Goal: Information Seeking & Learning: Learn about a topic

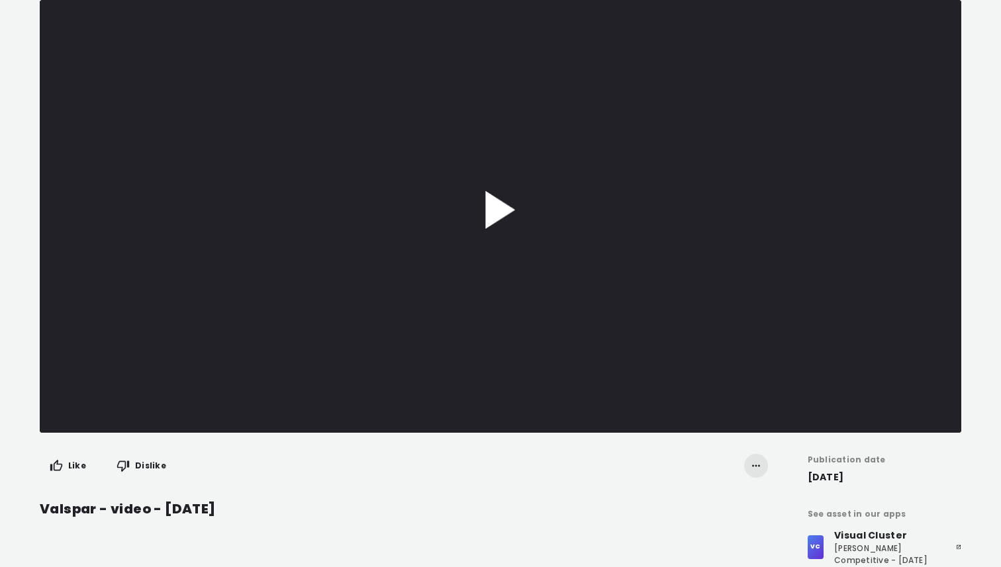
scroll to position [63, 0]
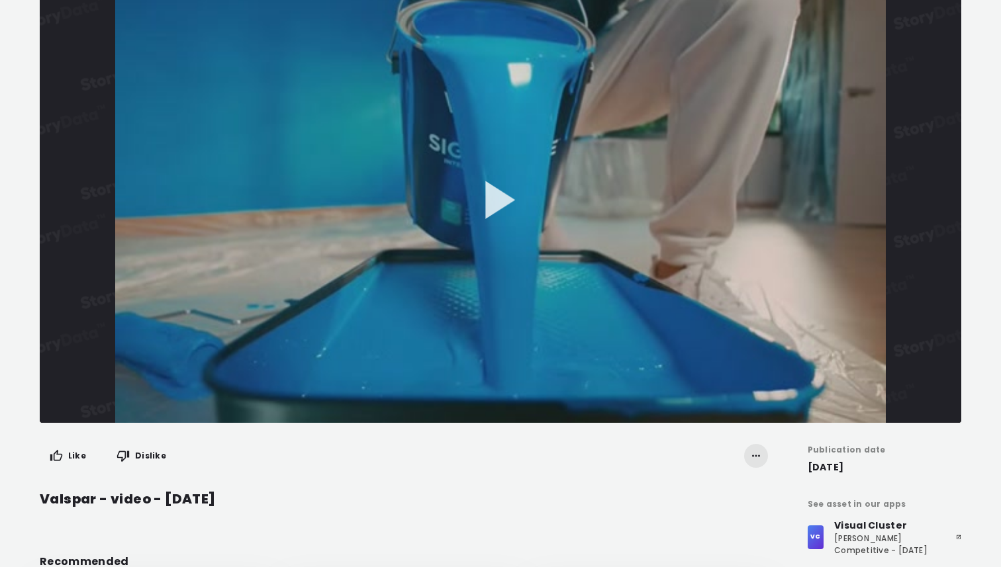
click at [931, 470] on span "31 Aug 2023" at bounding box center [885, 467] width 154 height 15
click at [493, 194] on button "Play Video" at bounding box center [500, 206] width 921 height 433
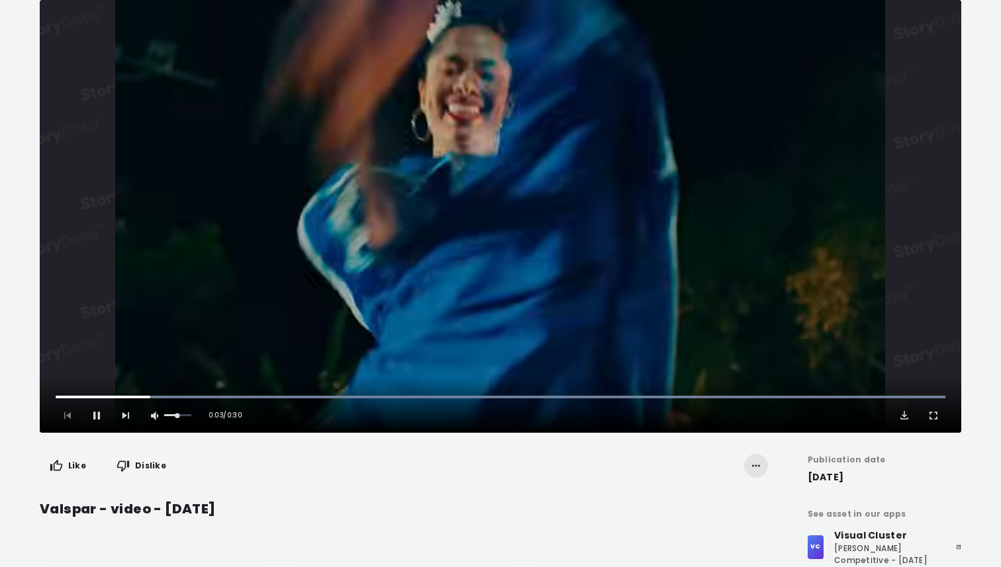
scroll to position [0, 0]
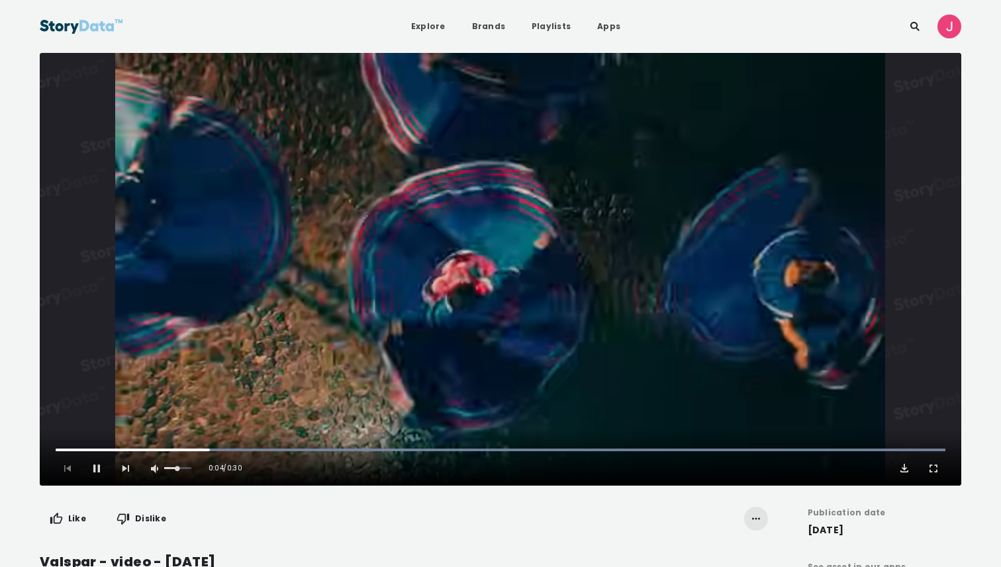
click at [906, 472] on span "Video Player" at bounding box center [904, 468] width 13 height 13
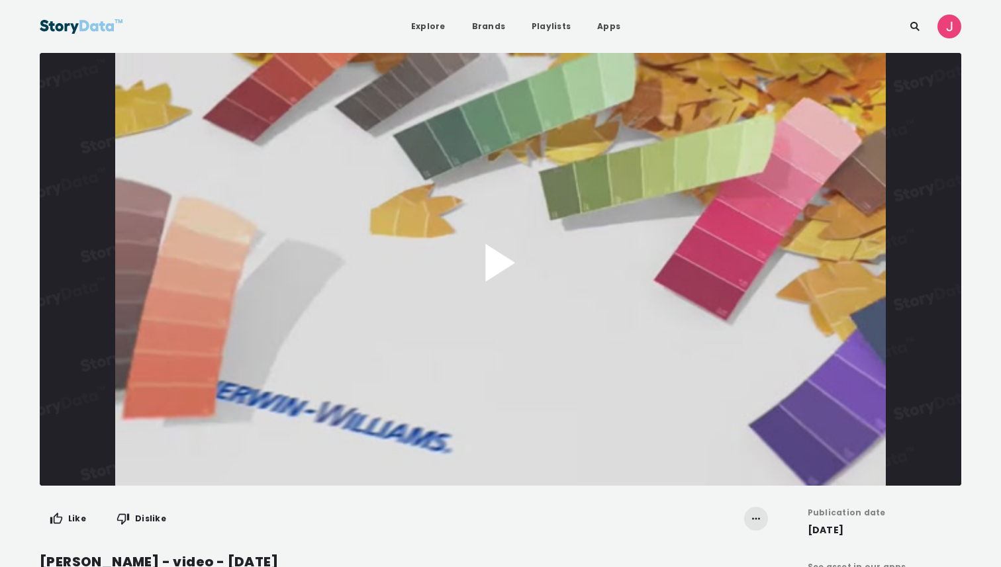
click at [500, 251] on button "Play Video" at bounding box center [500, 269] width 921 height 433
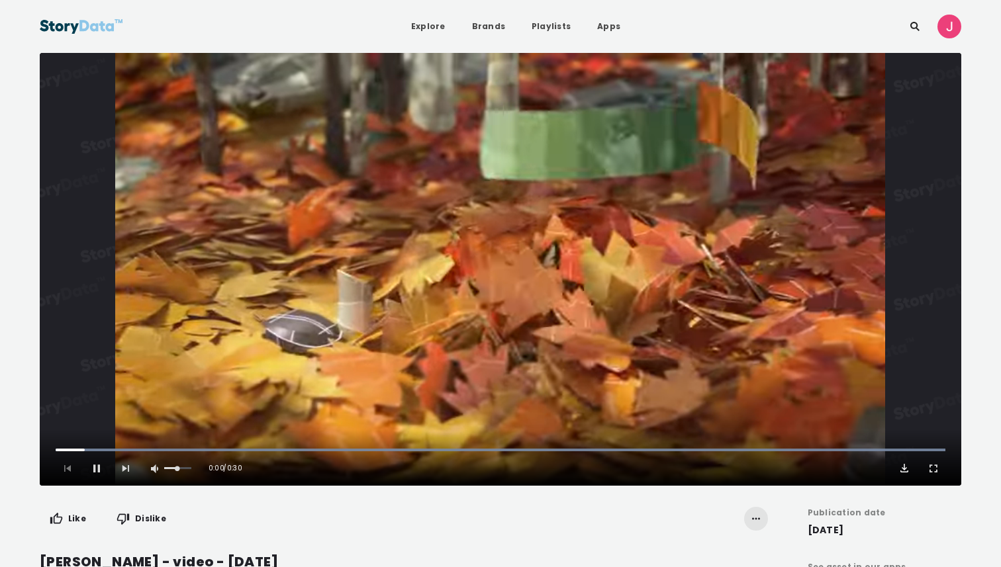
click at [901, 470] on span "Video Player" at bounding box center [904, 468] width 13 height 13
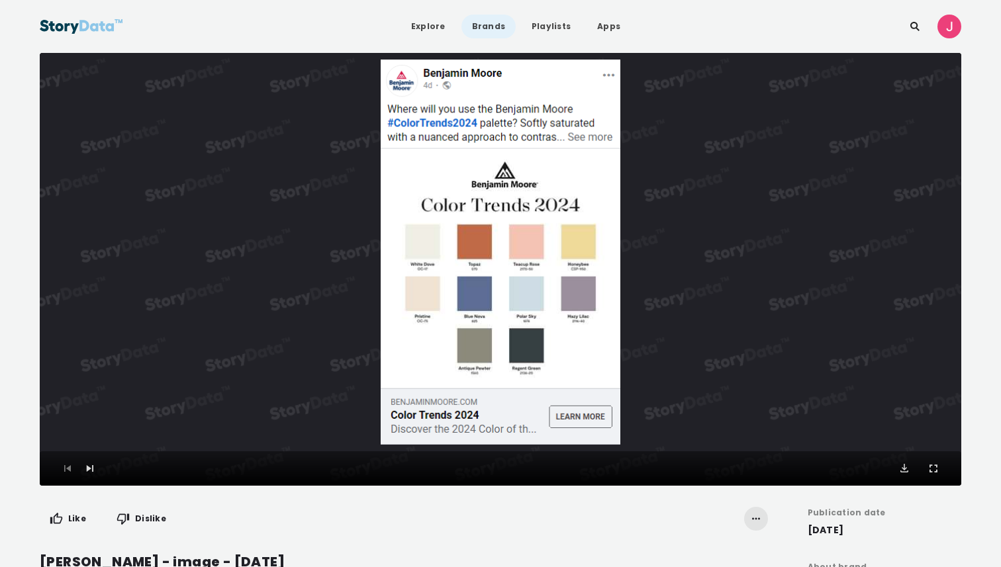
click at [486, 30] on link "Brands" at bounding box center [488, 27] width 54 height 24
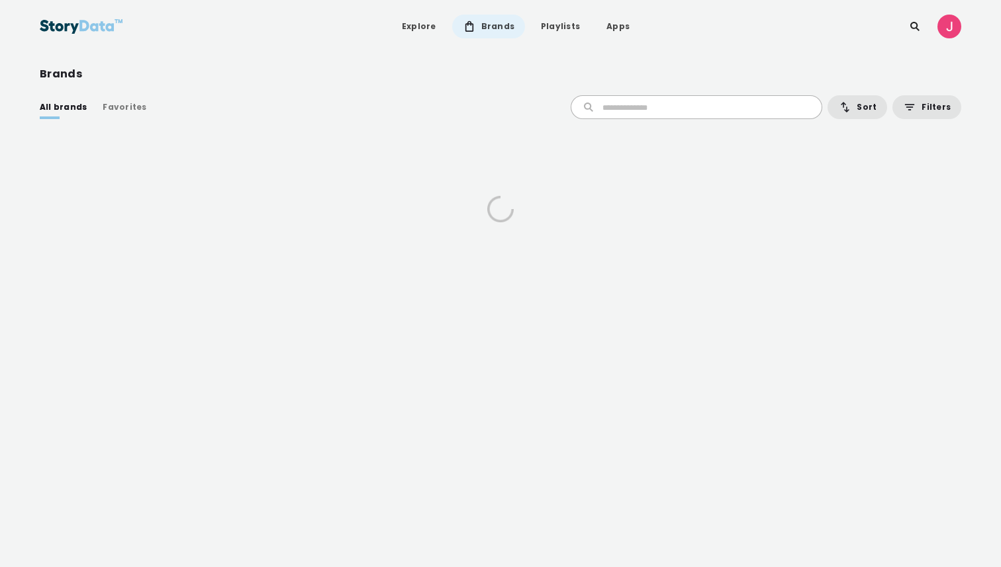
click at [642, 102] on input "text" at bounding box center [705, 107] width 206 height 12
type input "******"
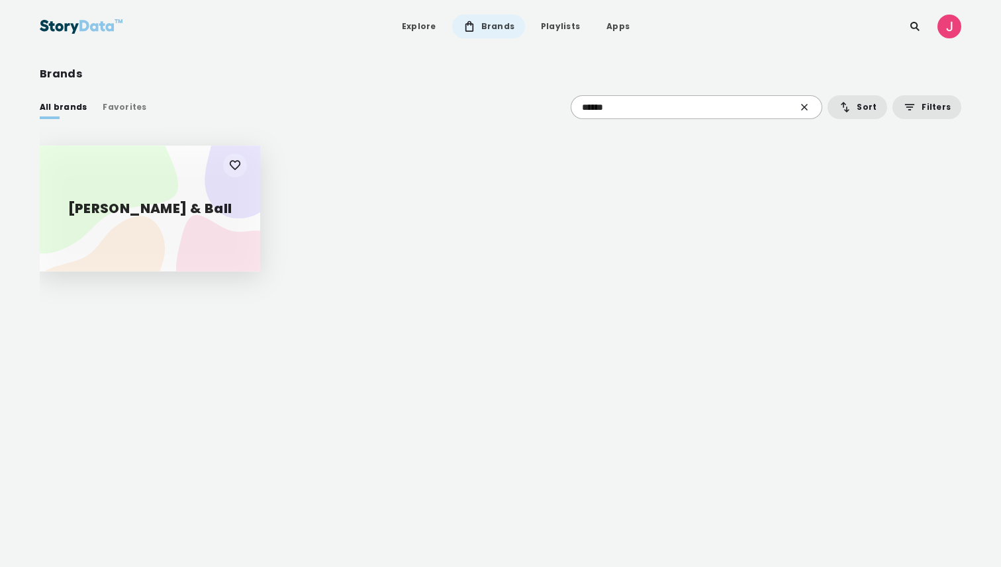
click at [162, 207] on div "[PERSON_NAME] & Ball" at bounding box center [150, 209] width 220 height 126
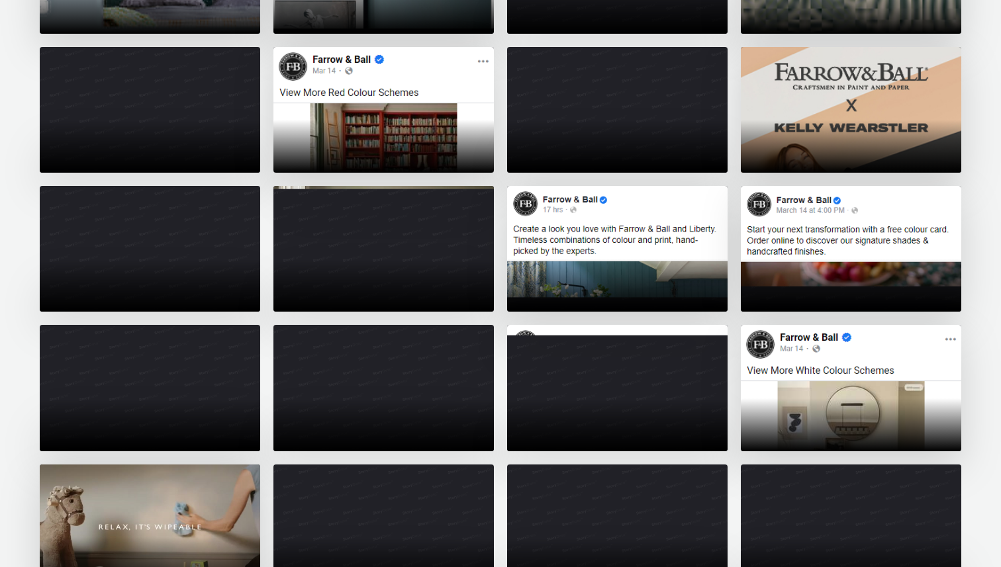
scroll to position [3982, 0]
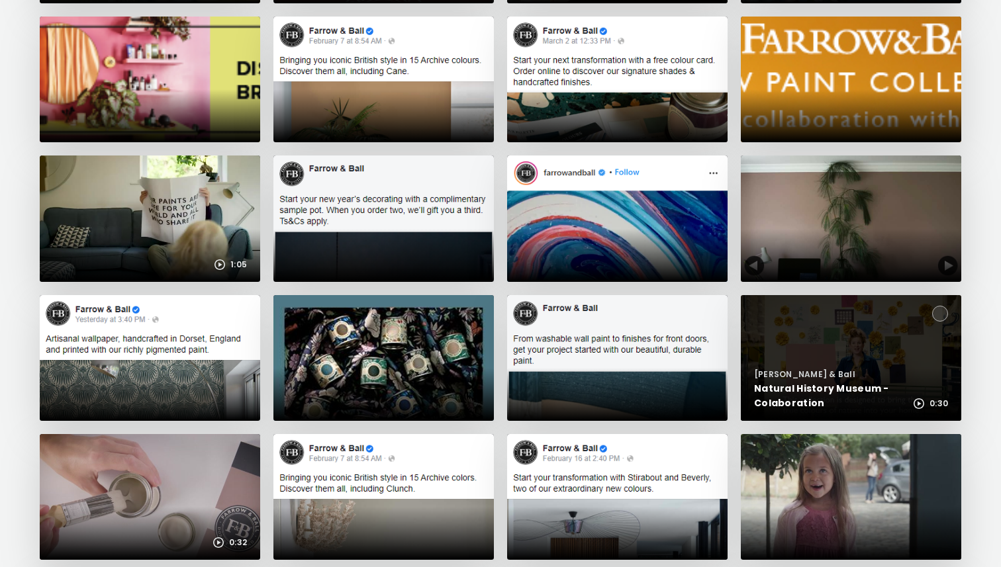
click at [884, 356] on div at bounding box center [851, 358] width 220 height 126
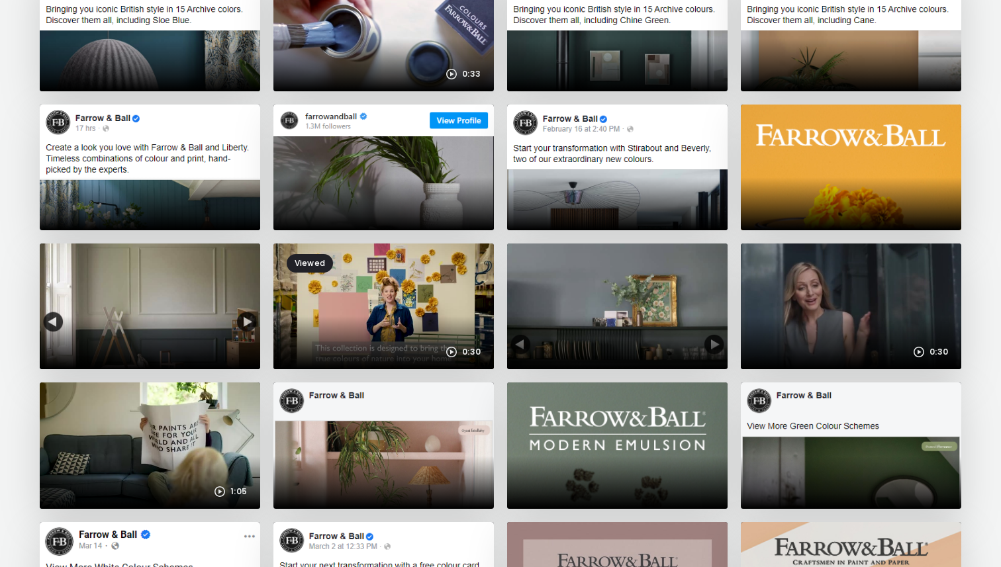
scroll to position [314, 0]
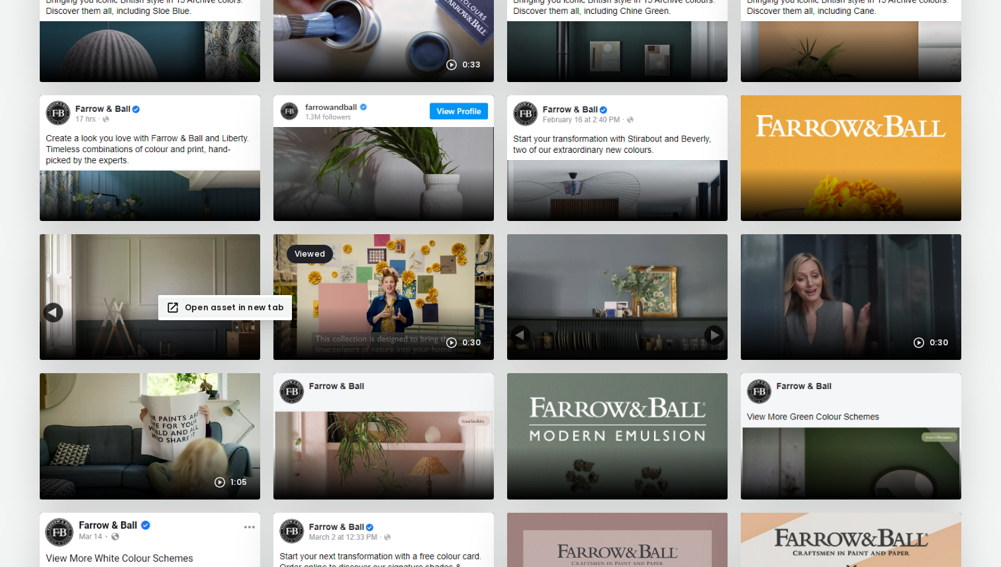
click at [202, 304] on div "Open asset in new tab" at bounding box center [234, 307] width 99 height 13
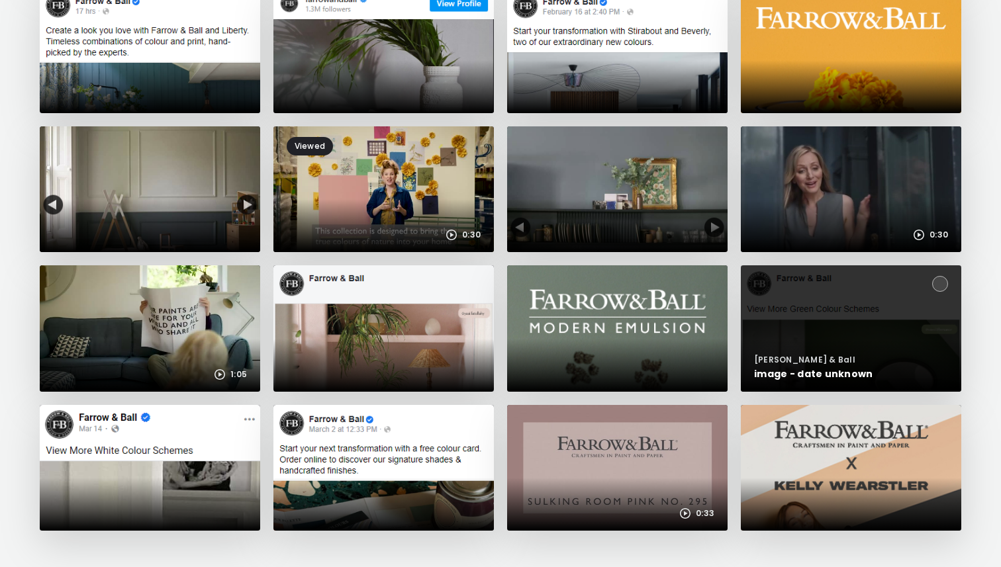
scroll to position [502, 0]
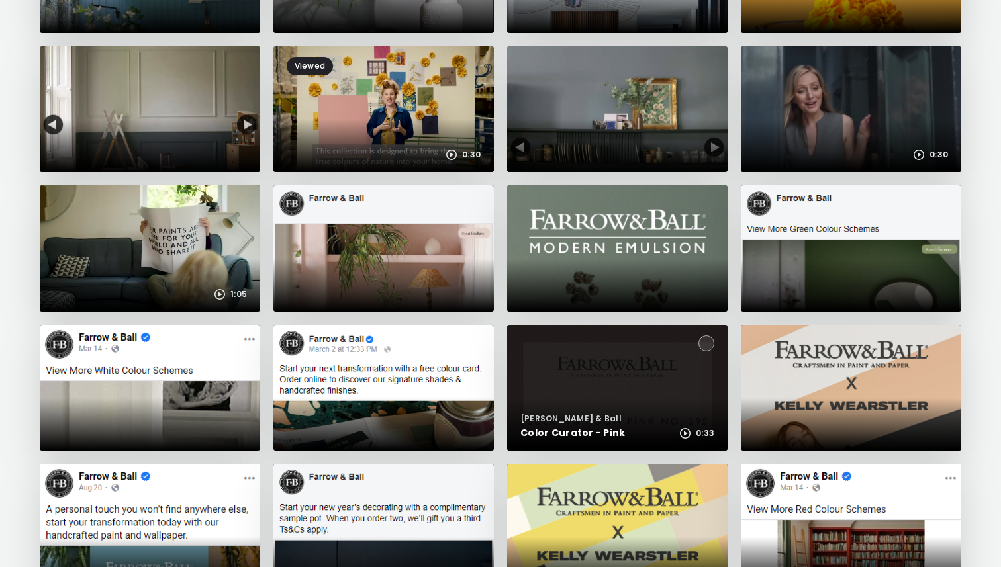
click at [658, 391] on div at bounding box center [617, 388] width 220 height 126
